Goal: Task Accomplishment & Management: Manage account settings

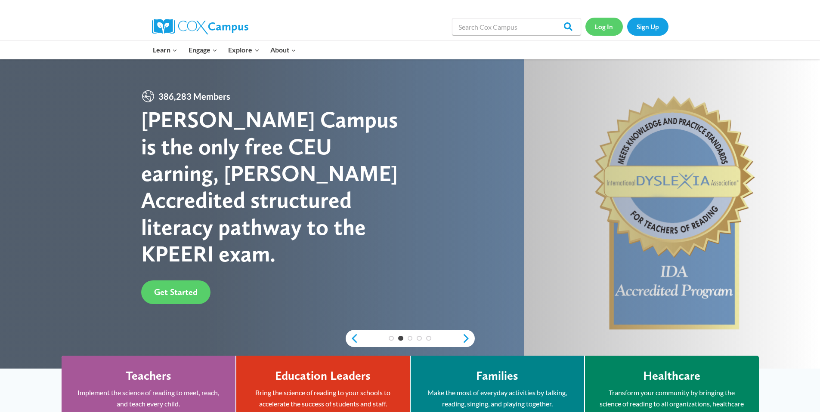
click at [606, 31] on link "Log In" at bounding box center [603, 27] width 37 height 18
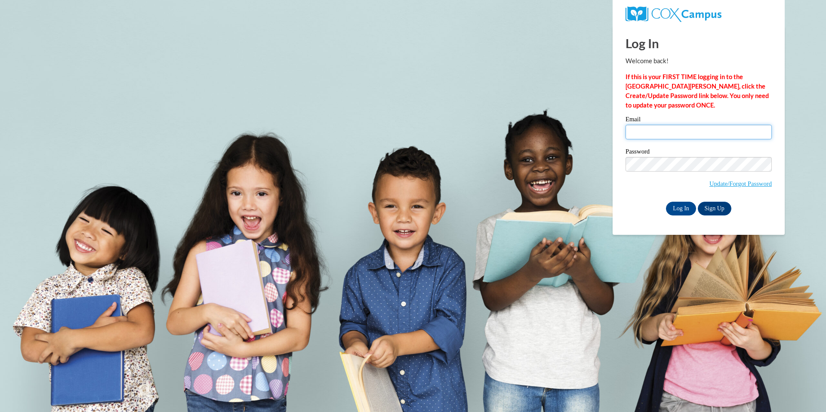
click at [655, 131] on input "Email" at bounding box center [699, 132] width 146 height 15
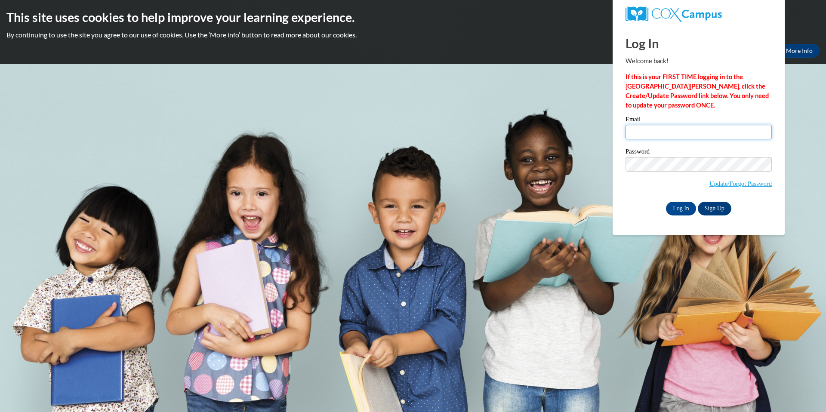
click at [643, 133] on input "Email" at bounding box center [699, 132] width 146 height 15
type input "eschultz@shawanoschools.org"
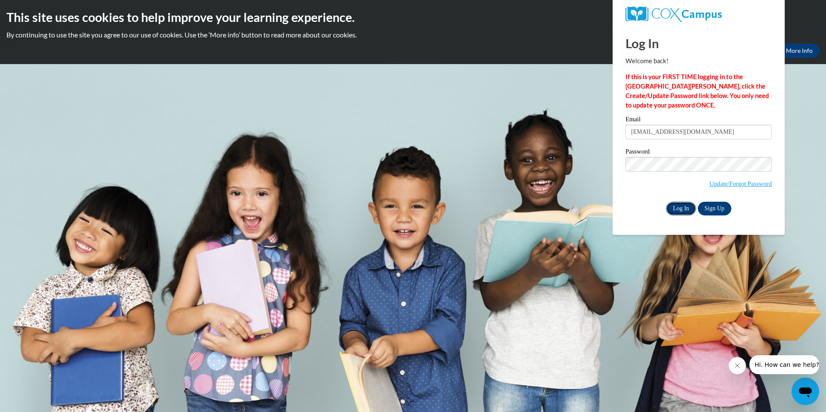
click at [683, 203] on input "Log In" at bounding box center [681, 209] width 30 height 14
